Goal: Communication & Community: Answer question/provide support

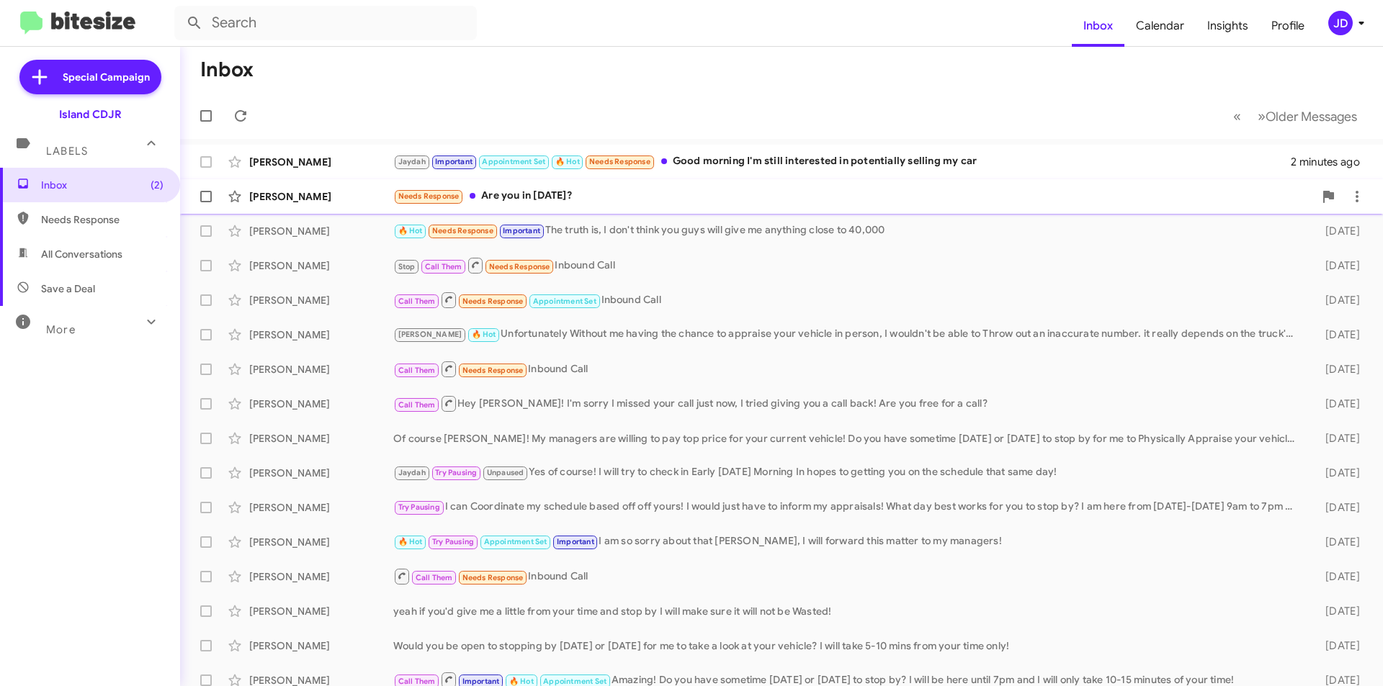
click at [540, 202] on div "Needs Response Are you in [DATE]?" at bounding box center [853, 196] width 920 height 17
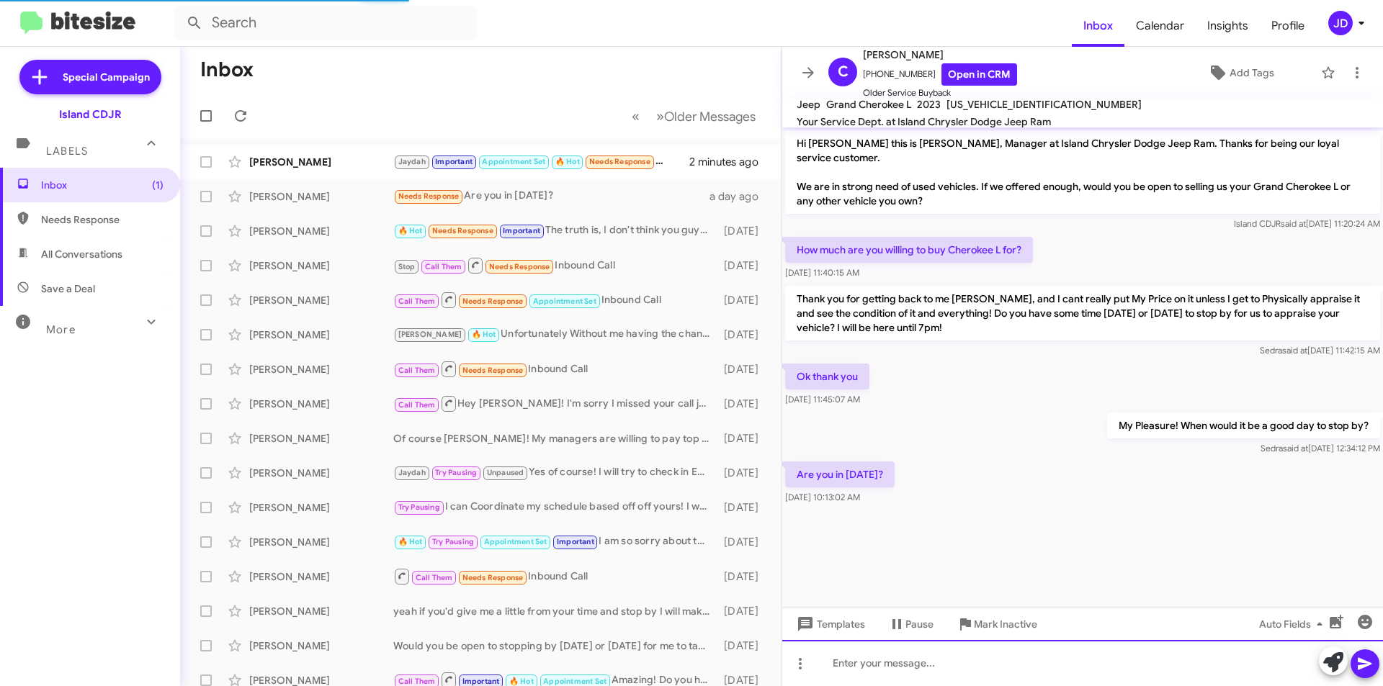
click at [1041, 666] on div at bounding box center [1082, 663] width 601 height 46
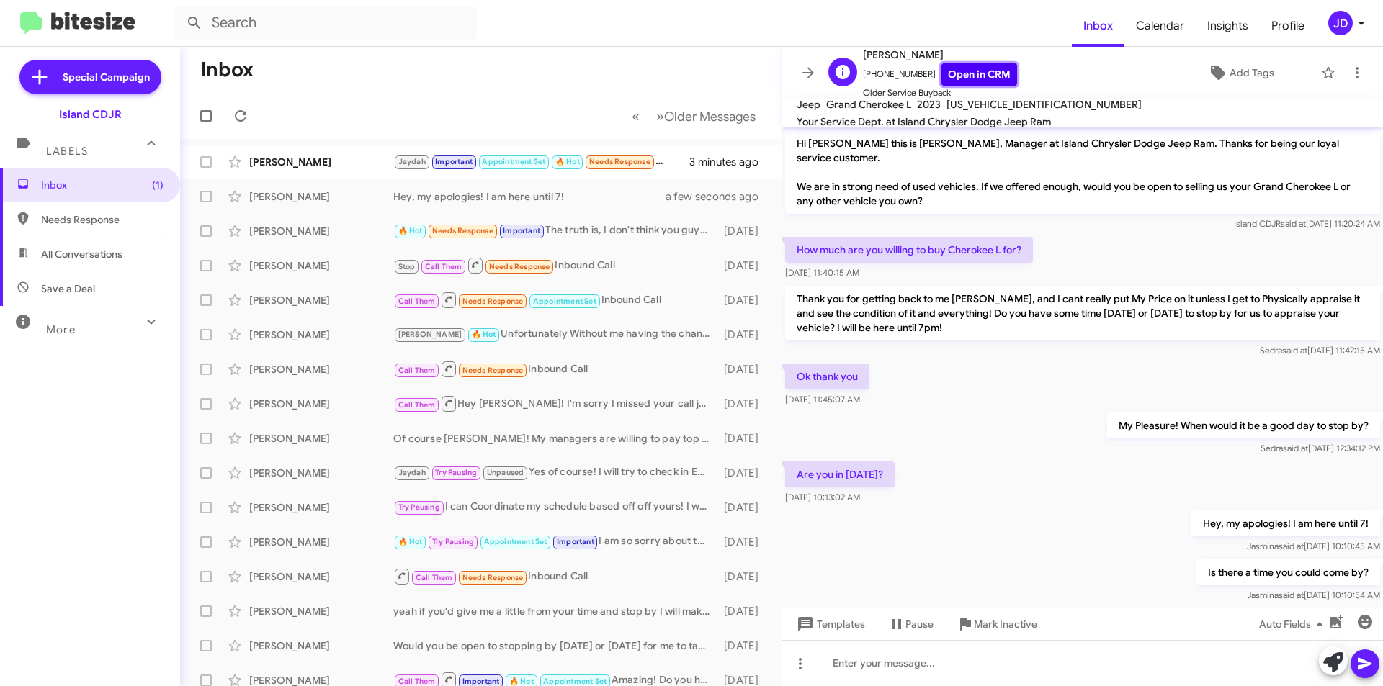
click at [979, 73] on link "Open in CRM" at bounding box center [979, 74] width 76 height 22
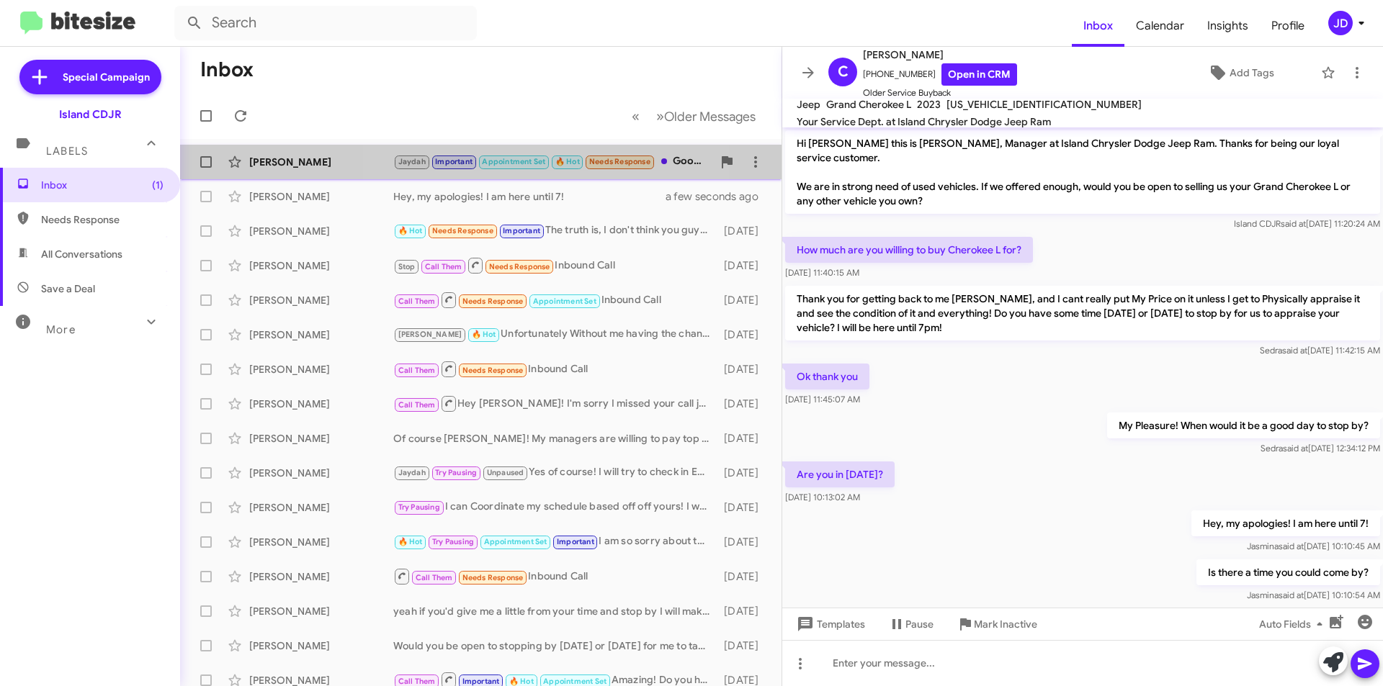
click at [505, 162] on span "Appointment Set" at bounding box center [513, 161] width 63 height 9
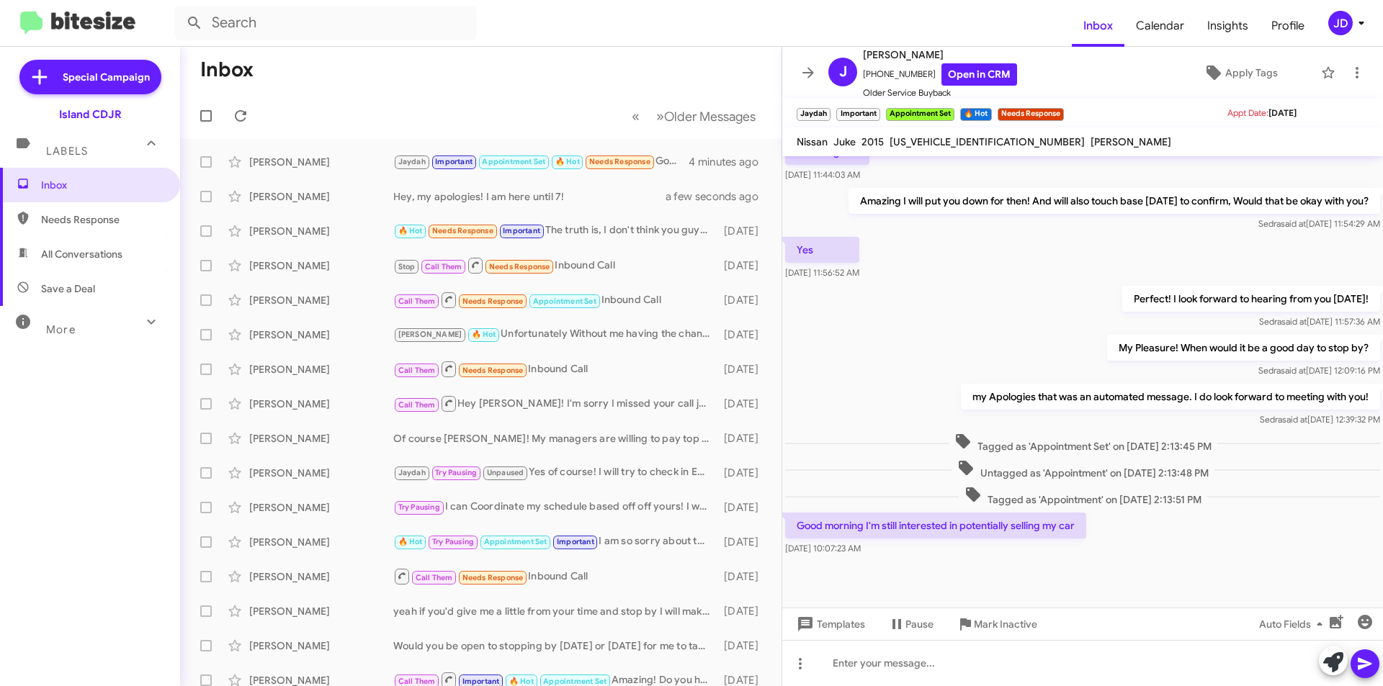
scroll to position [554, 0]
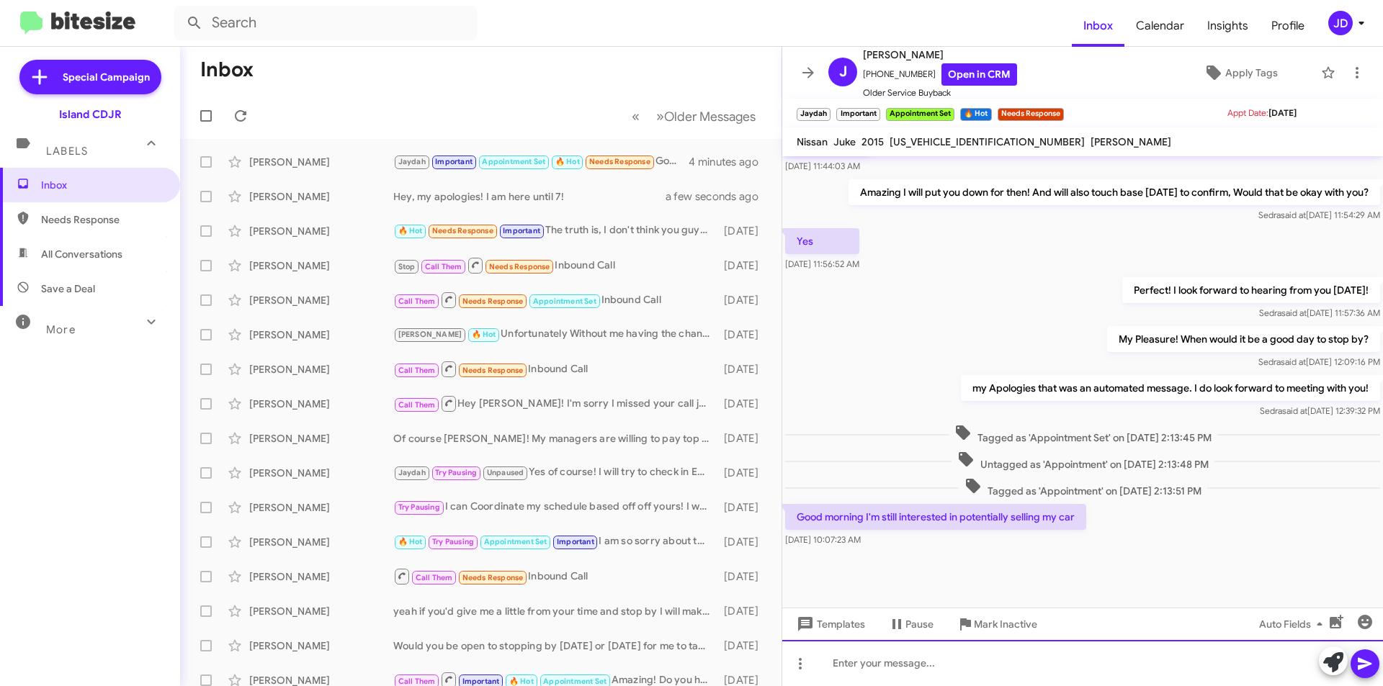
click at [1045, 674] on div at bounding box center [1082, 663] width 601 height 46
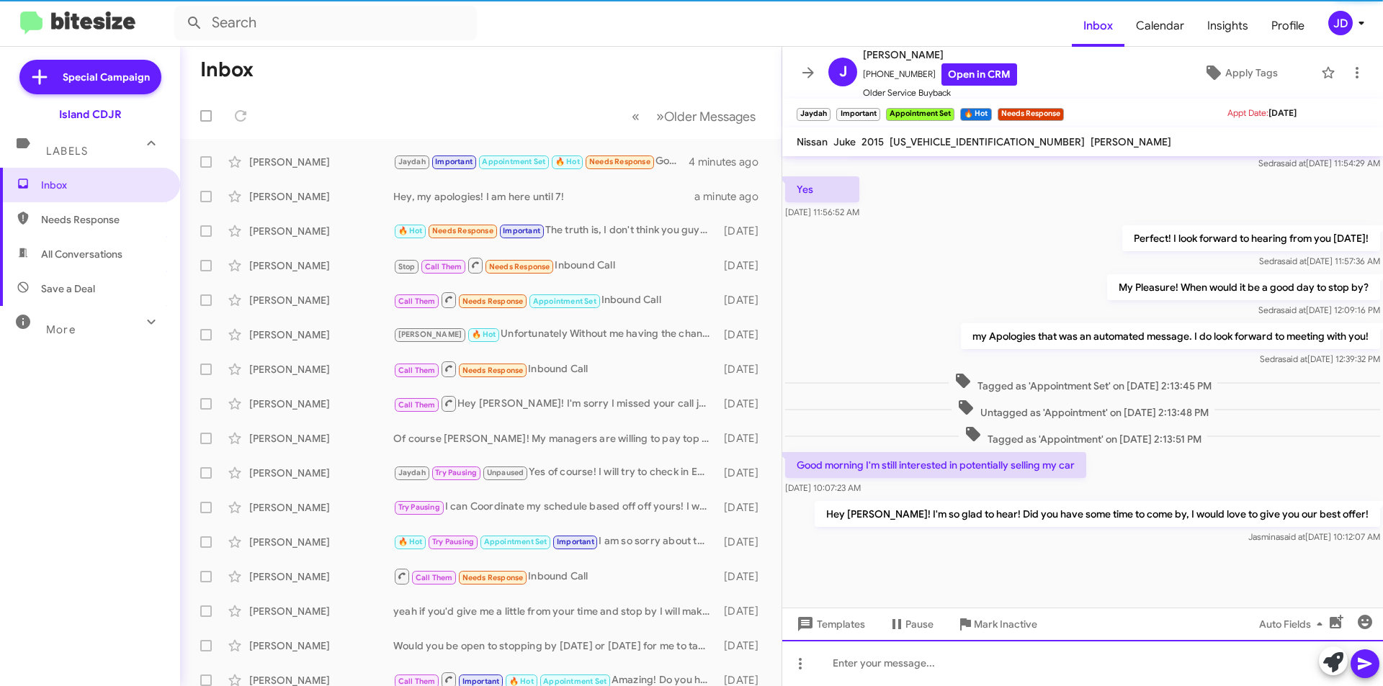
scroll to position [606, 0]
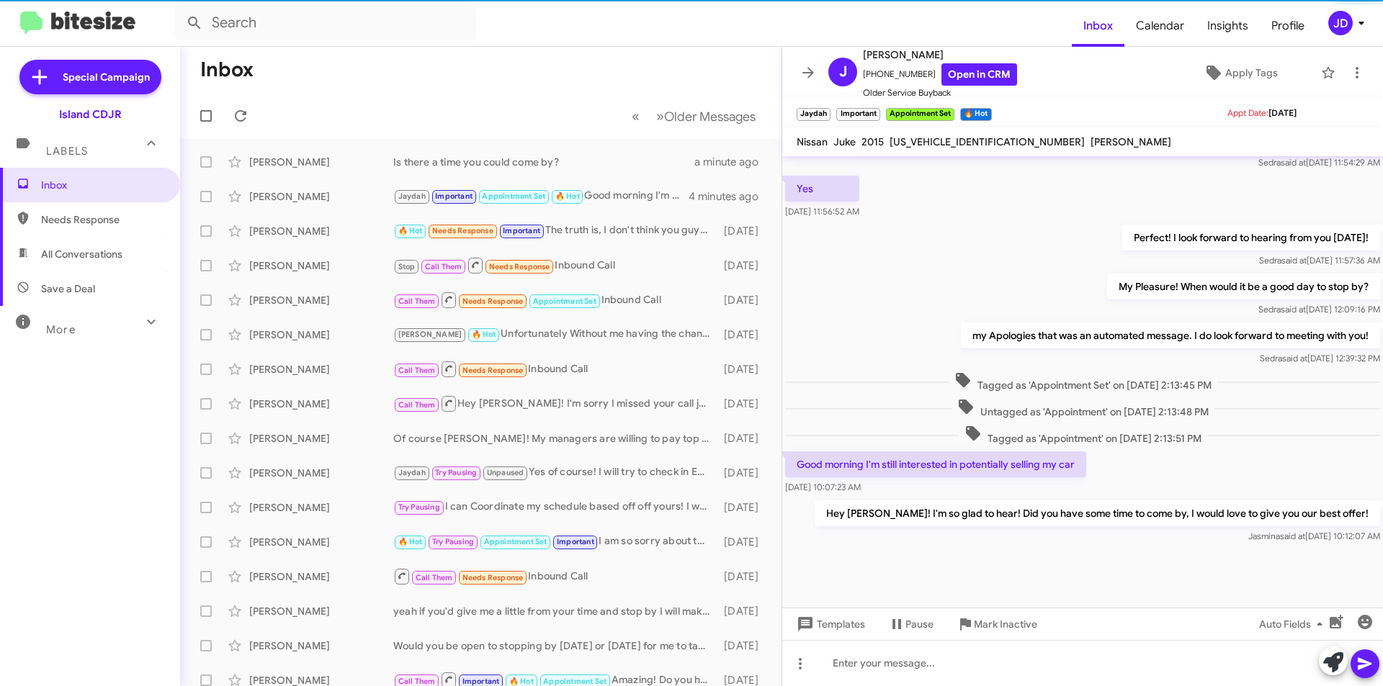
click at [809, 68] on icon at bounding box center [808, 72] width 12 height 11
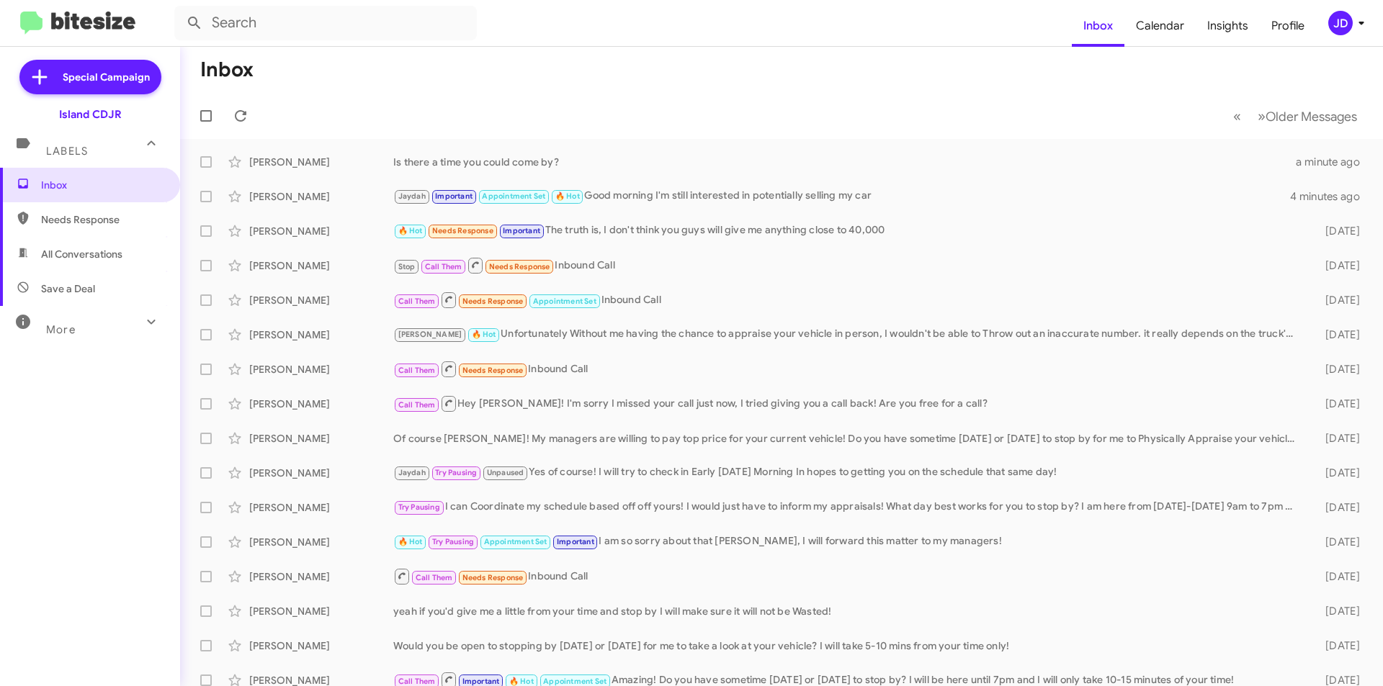
click at [235, 135] on mat-toolbar-row "« Previous » Next Older Messages" at bounding box center [781, 116] width 1203 height 46
click at [239, 129] on button at bounding box center [240, 116] width 29 height 29
